Goal: Obtain resource: Obtain resource

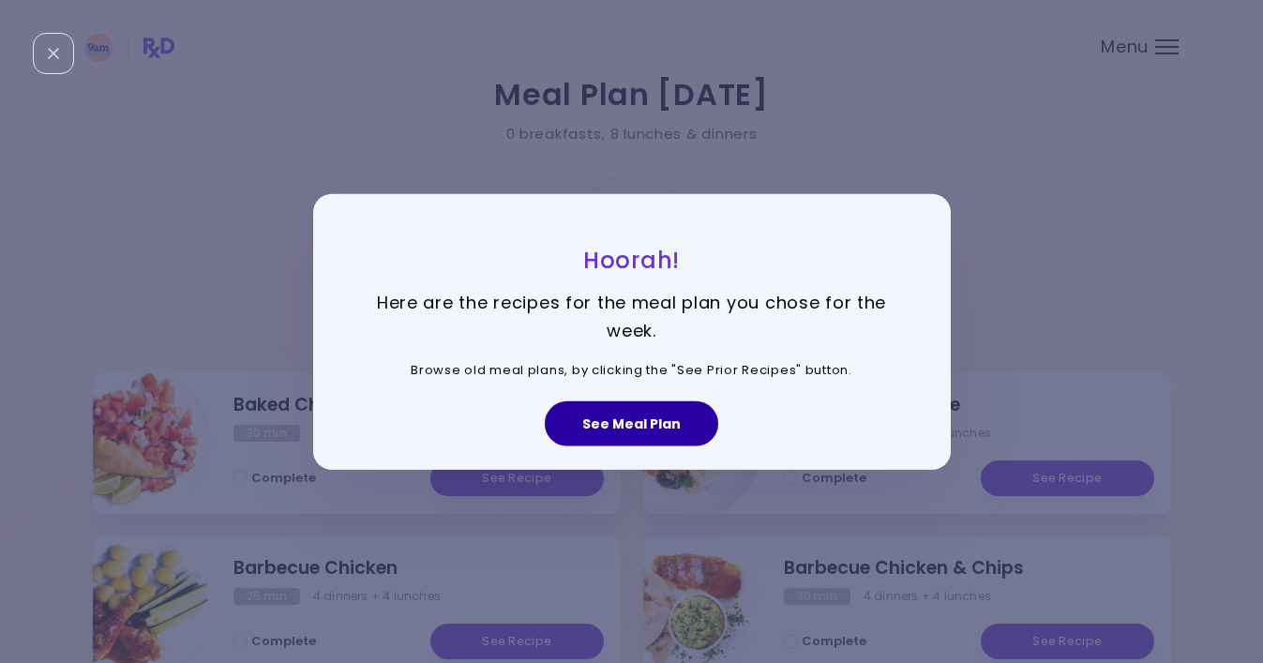
click at [642, 422] on button "See Meal Plan" at bounding box center [632, 423] width 174 height 45
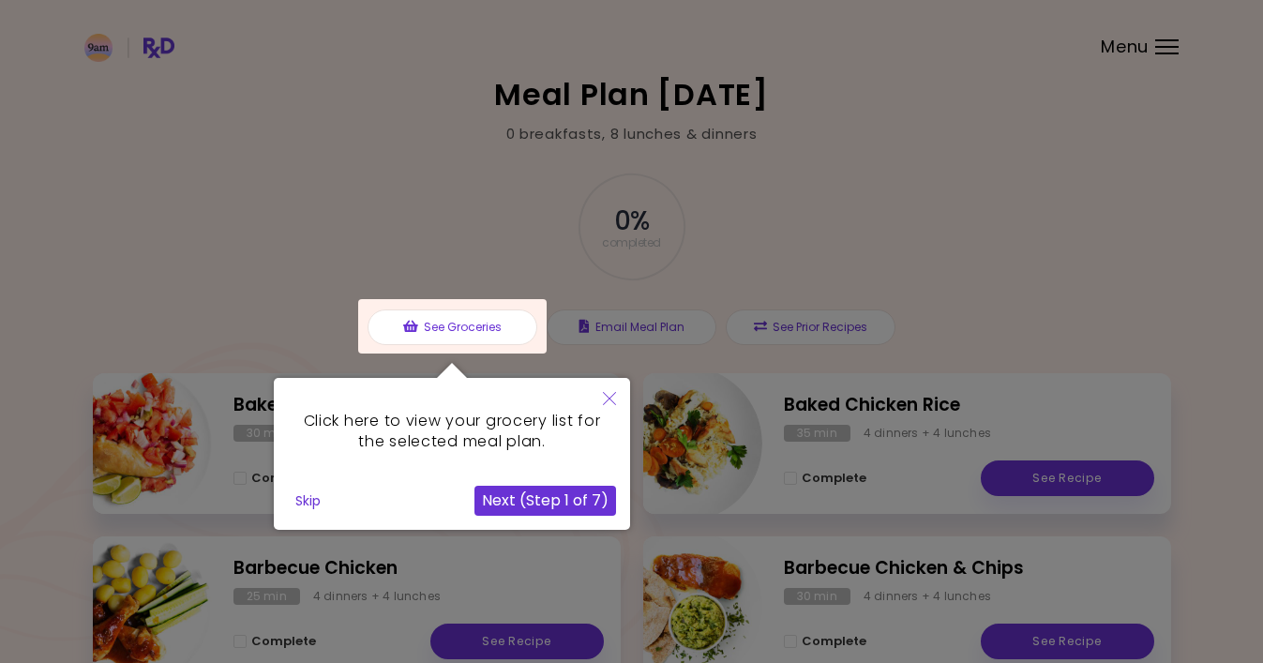
click at [610, 398] on icon "Close" at bounding box center [609, 398] width 13 height 13
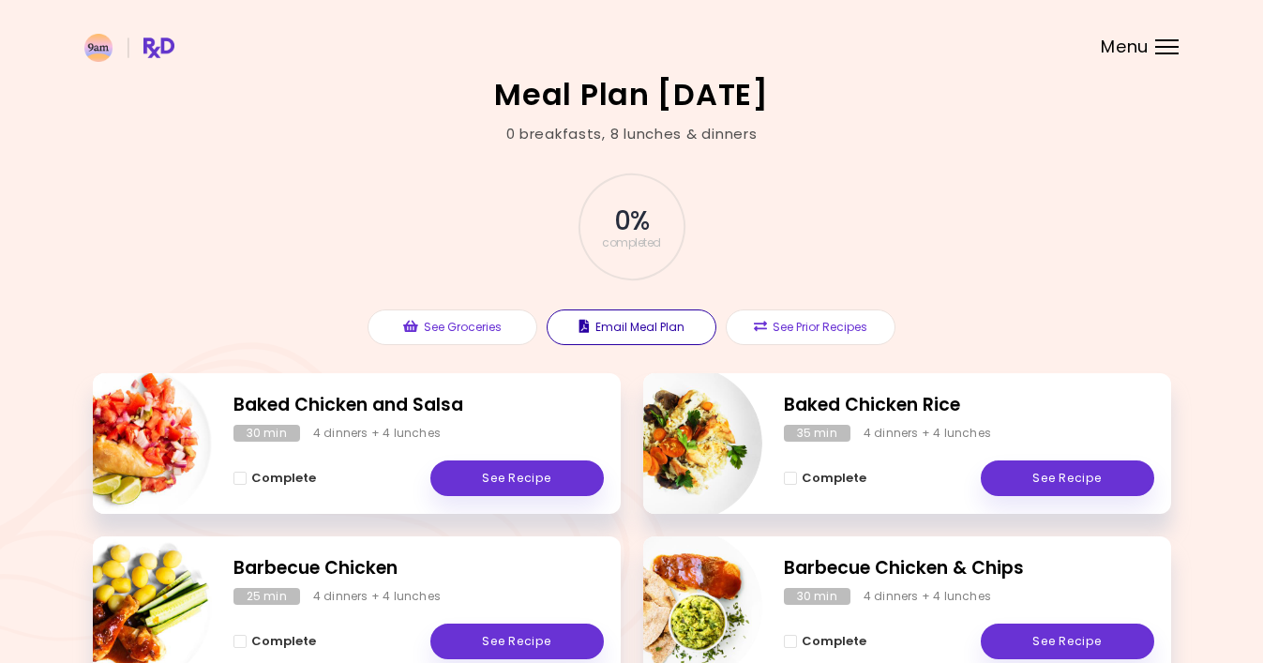
click at [633, 333] on button "Email Meal Plan" at bounding box center [632, 328] width 170 height 36
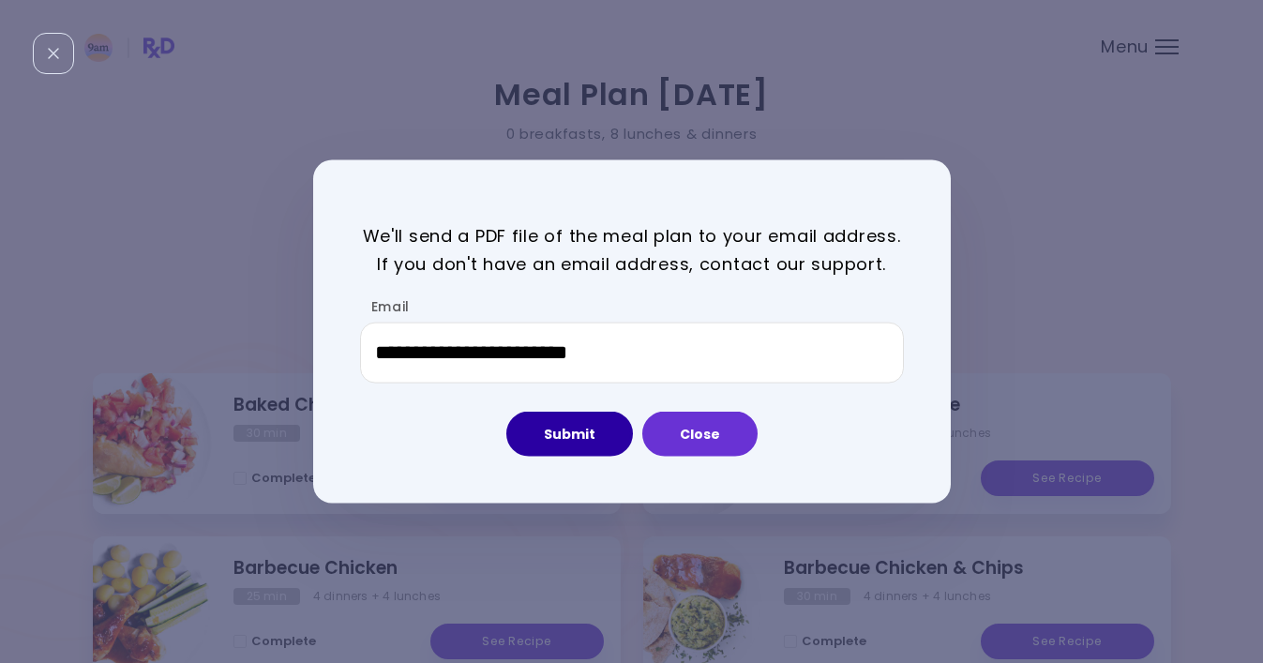
click at [580, 439] on button "Submit" at bounding box center [570, 434] width 127 height 45
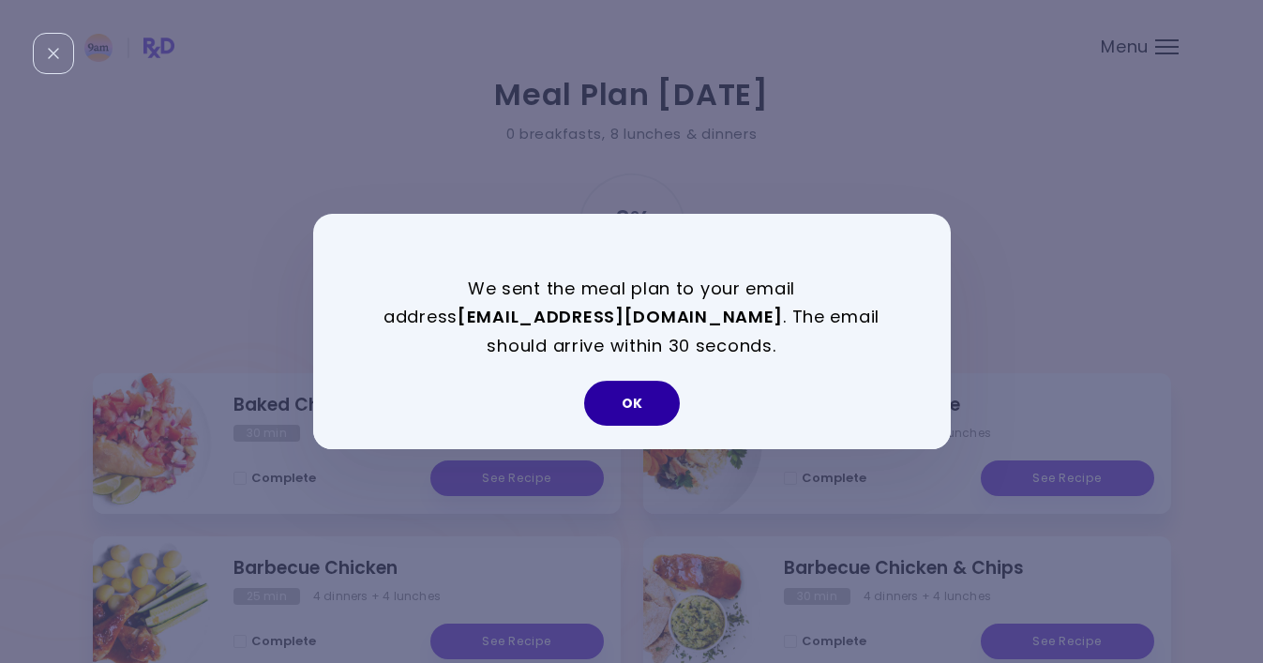
click at [639, 405] on button "OK" at bounding box center [632, 403] width 96 height 45
